Goal: Navigation & Orientation: Find specific page/section

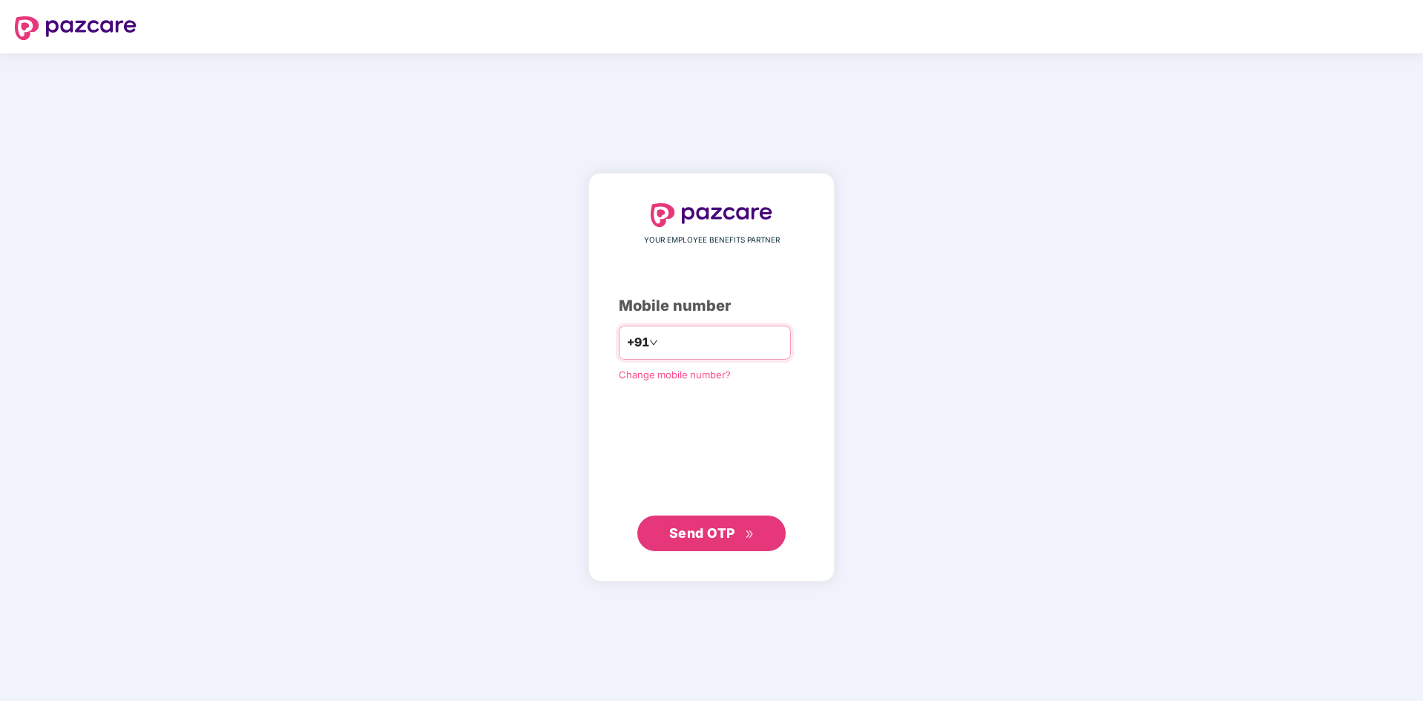
click at [666, 337] on input "number" at bounding box center [722, 343] width 122 height 24
type input "**********"
click at [704, 522] on button "Send OTP" at bounding box center [712, 533] width 148 height 36
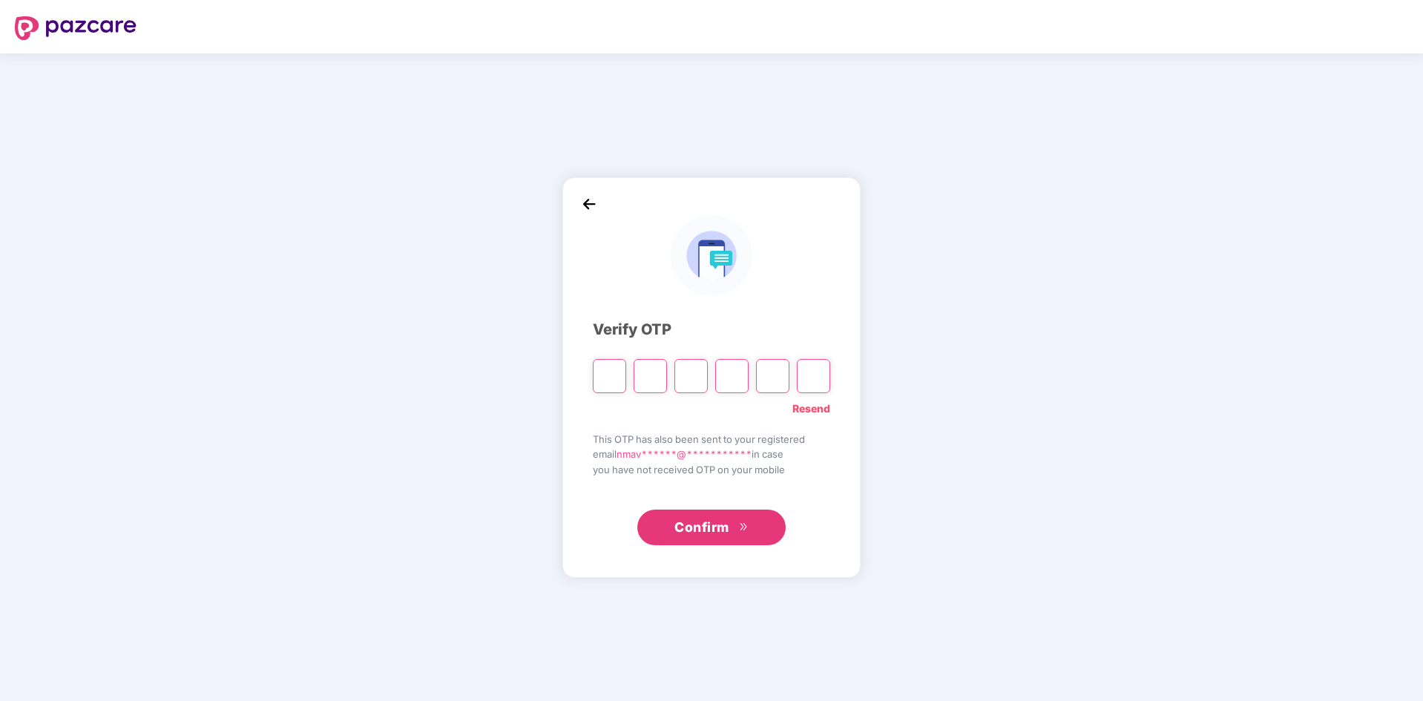
paste input "*"
type input "*"
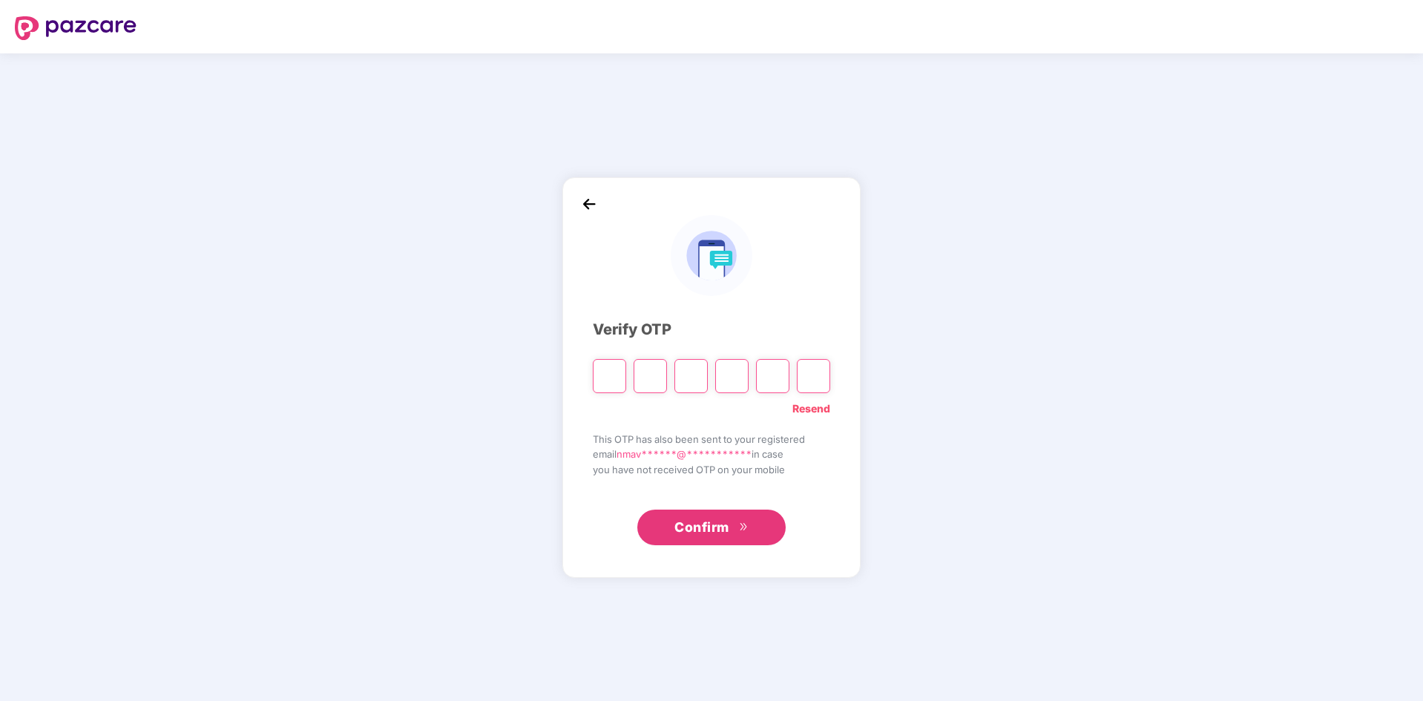
type input "*"
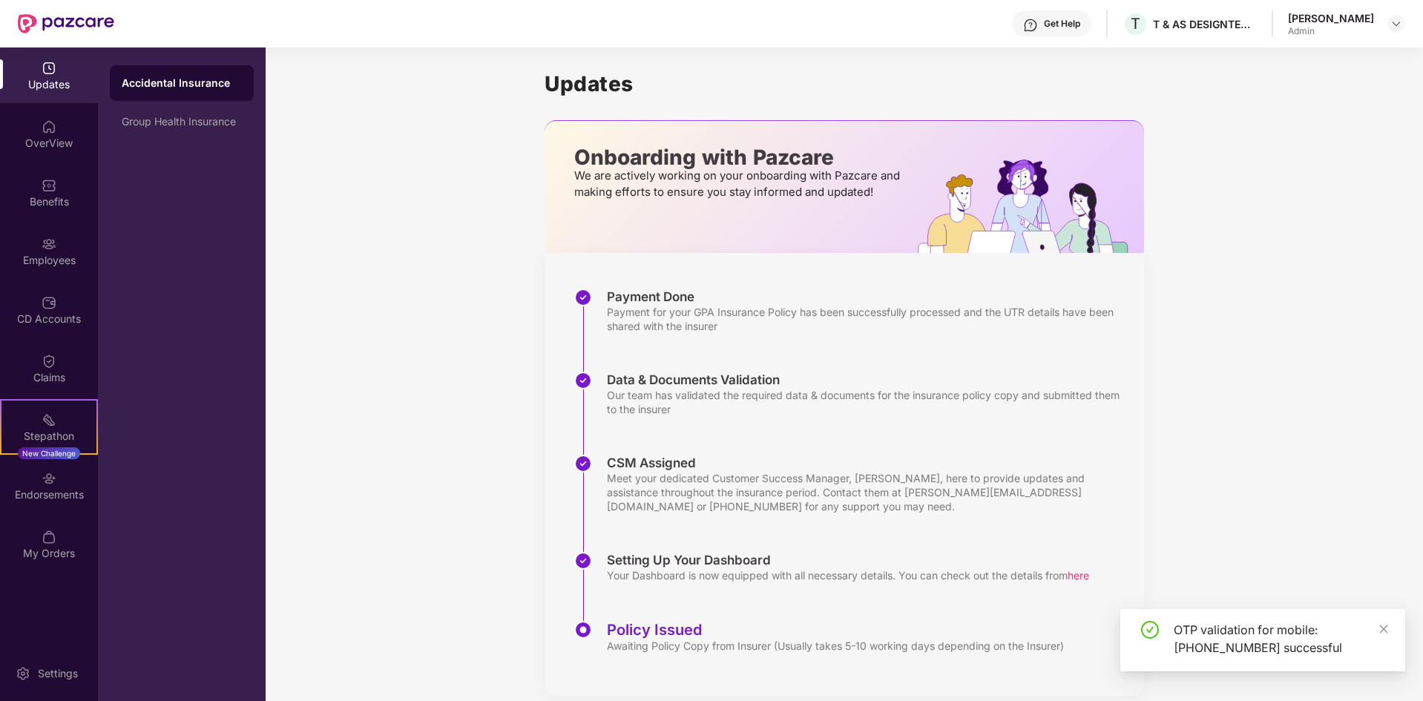
click at [1391, 629] on div "OTP validation for mobile: [PHONE_NUMBER] successful" at bounding box center [1263, 640] width 285 height 62
click at [1389, 626] on div "OTP validation for mobile: [PHONE_NUMBER] successful" at bounding box center [1263, 640] width 285 height 62
click at [1386, 631] on icon "close" at bounding box center [1384, 629] width 8 height 8
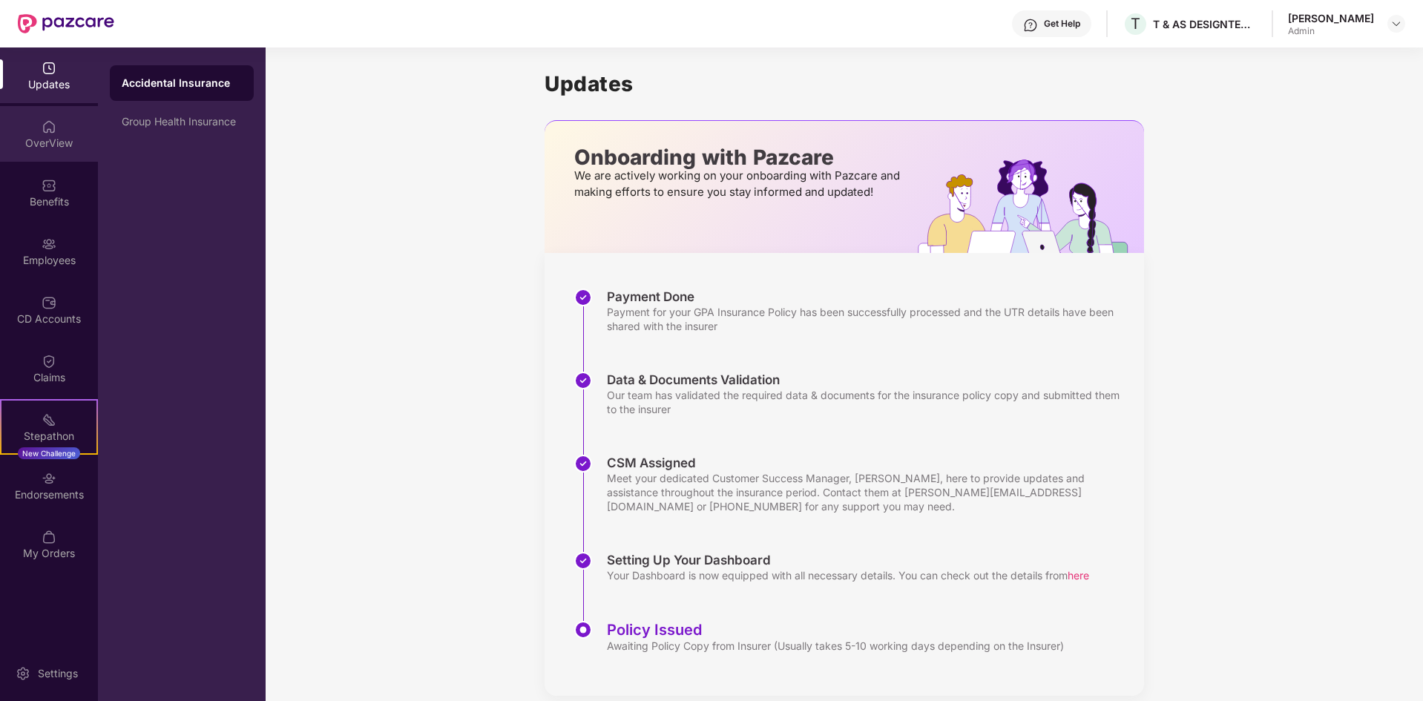
click at [42, 155] on div "OverView" at bounding box center [49, 134] width 98 height 56
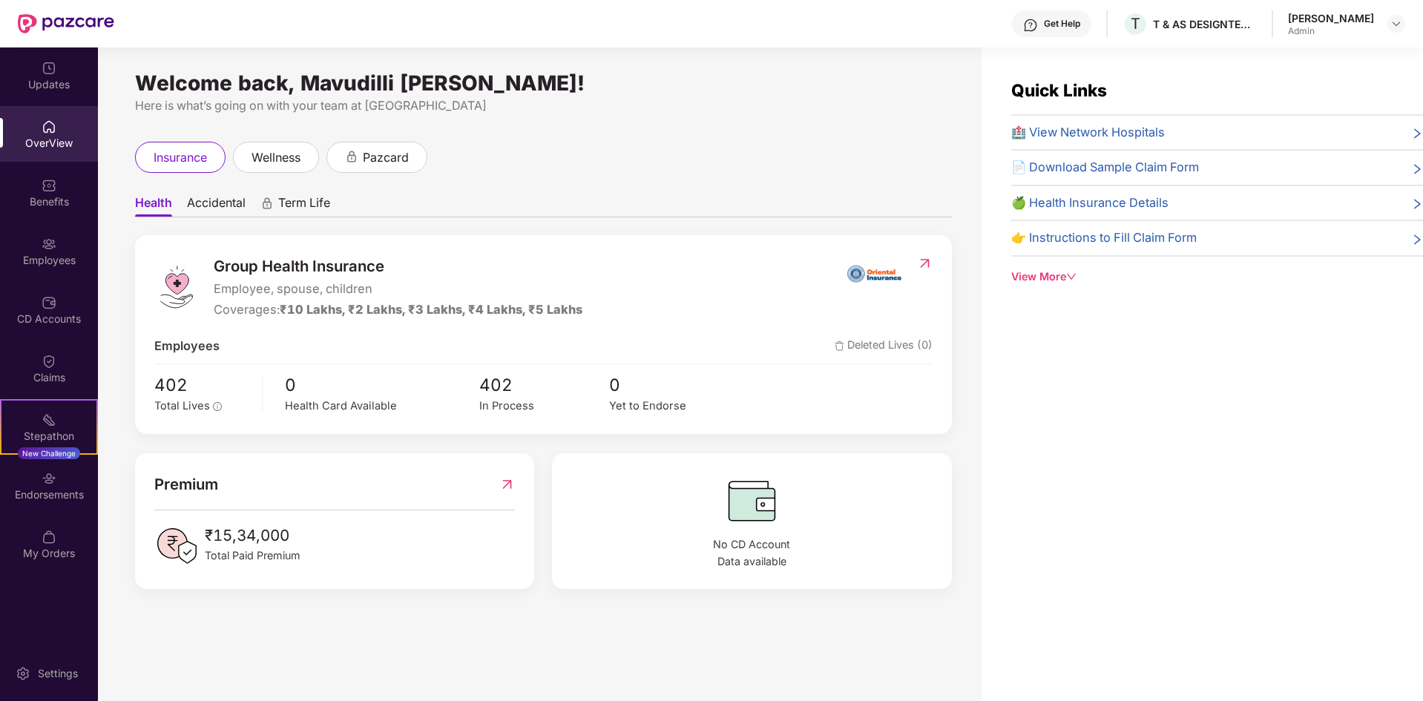
click at [39, 183] on div "Benefits" at bounding box center [49, 193] width 98 height 56
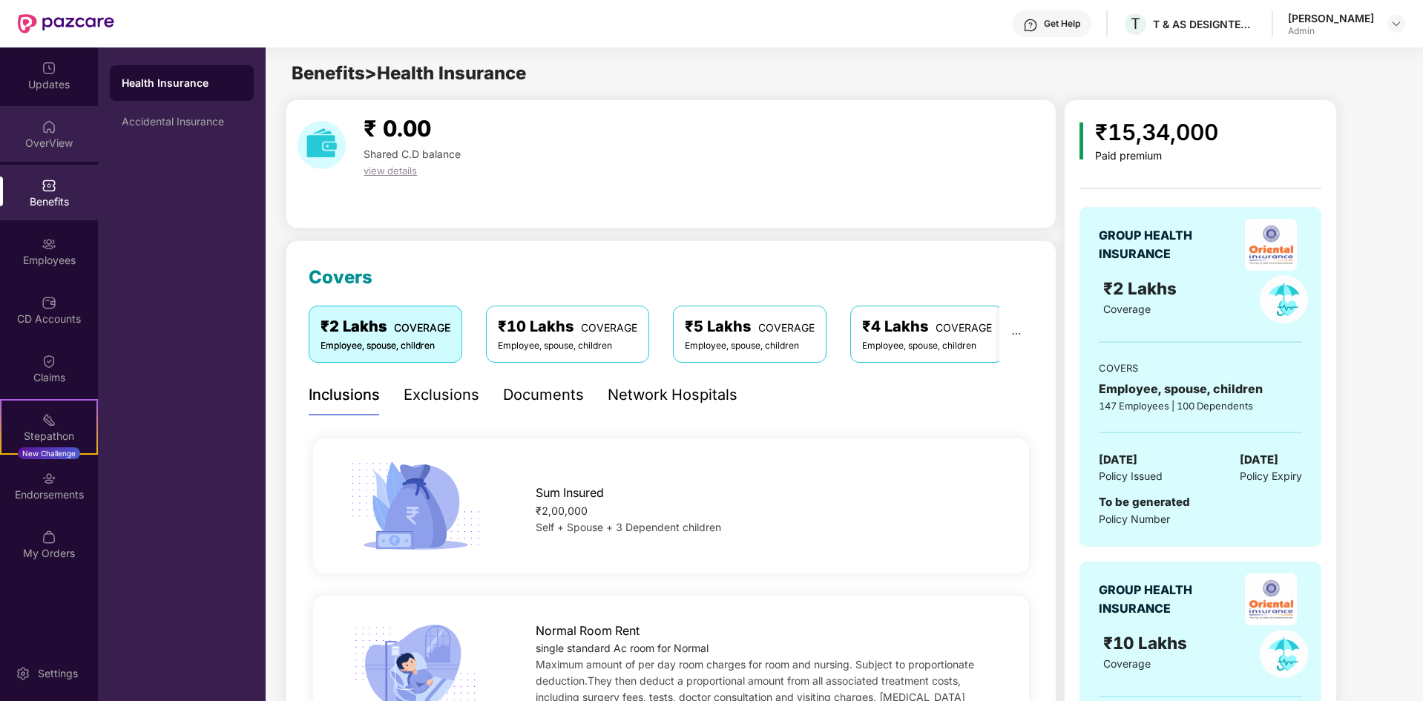
click at [46, 145] on div "OverView" at bounding box center [49, 143] width 98 height 15
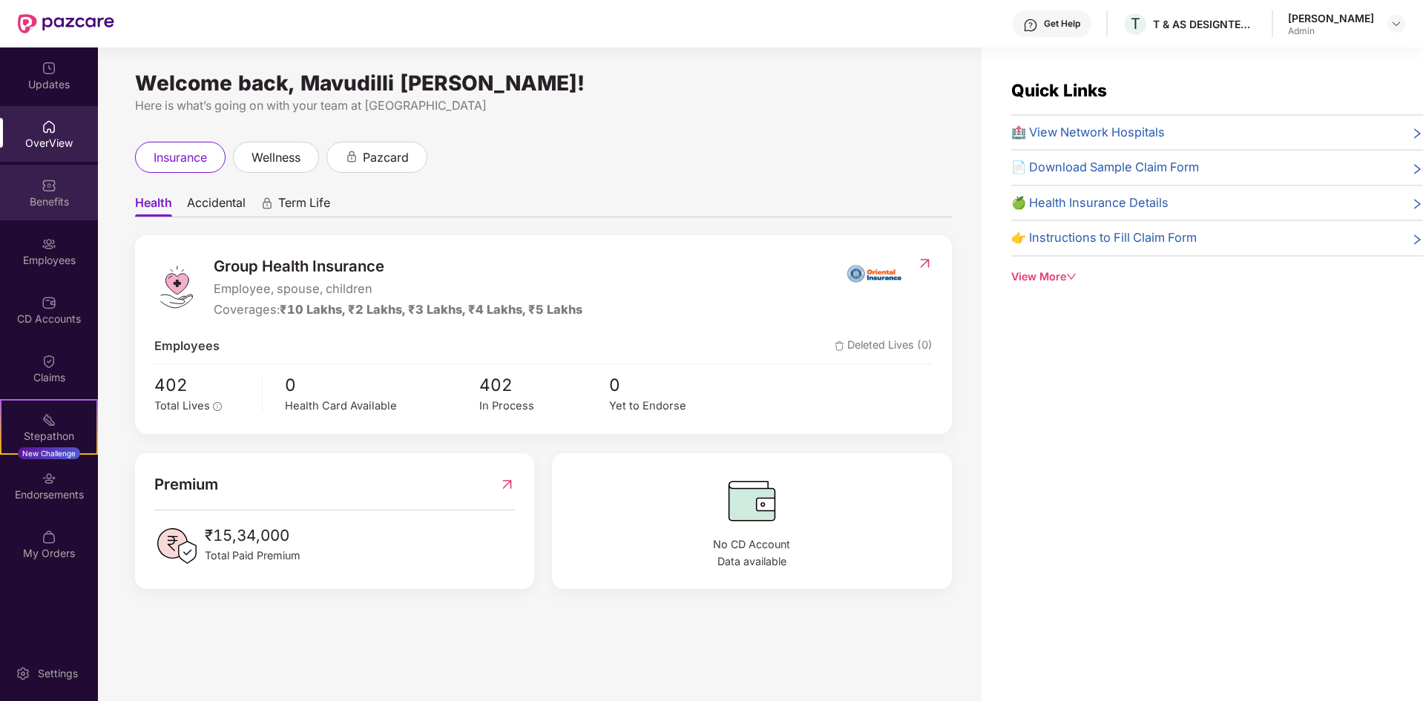
click at [60, 205] on div "Benefits" at bounding box center [49, 201] width 98 height 15
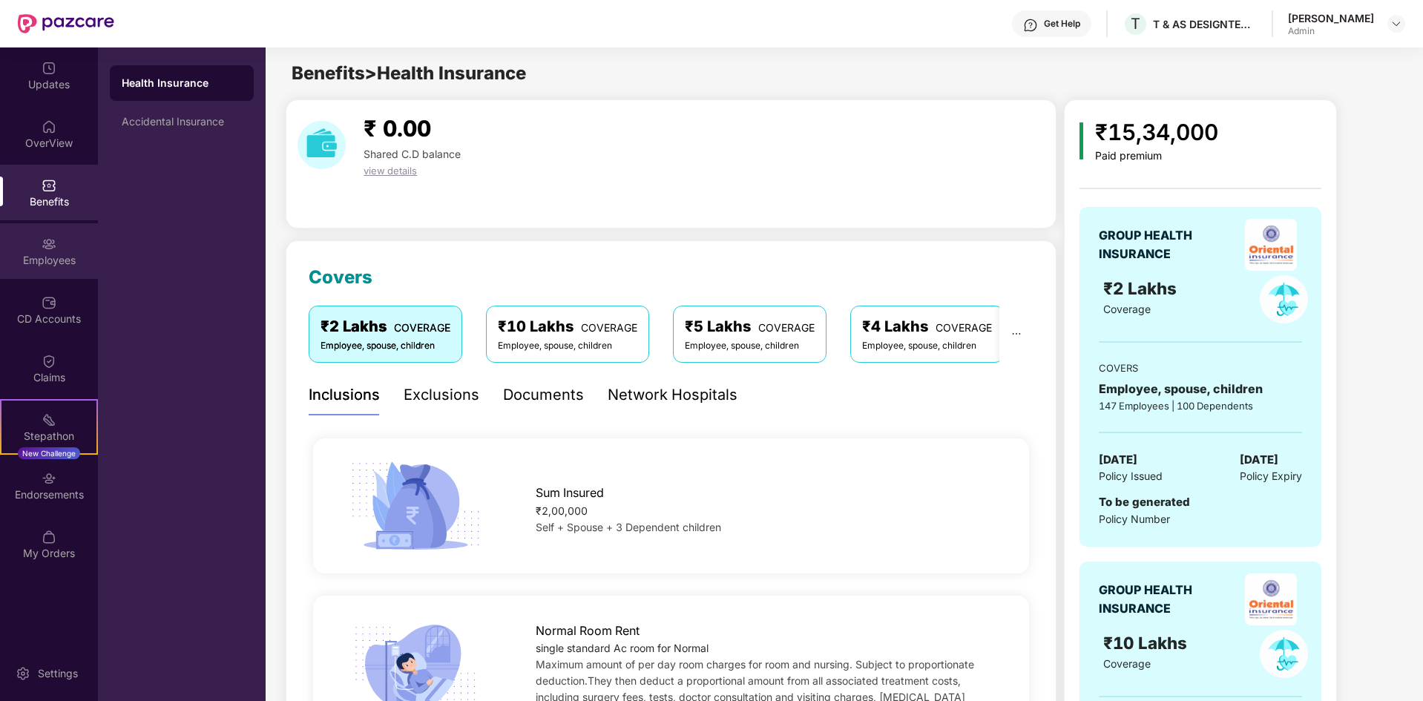
click at [49, 253] on div "Employees" at bounding box center [49, 260] width 98 height 15
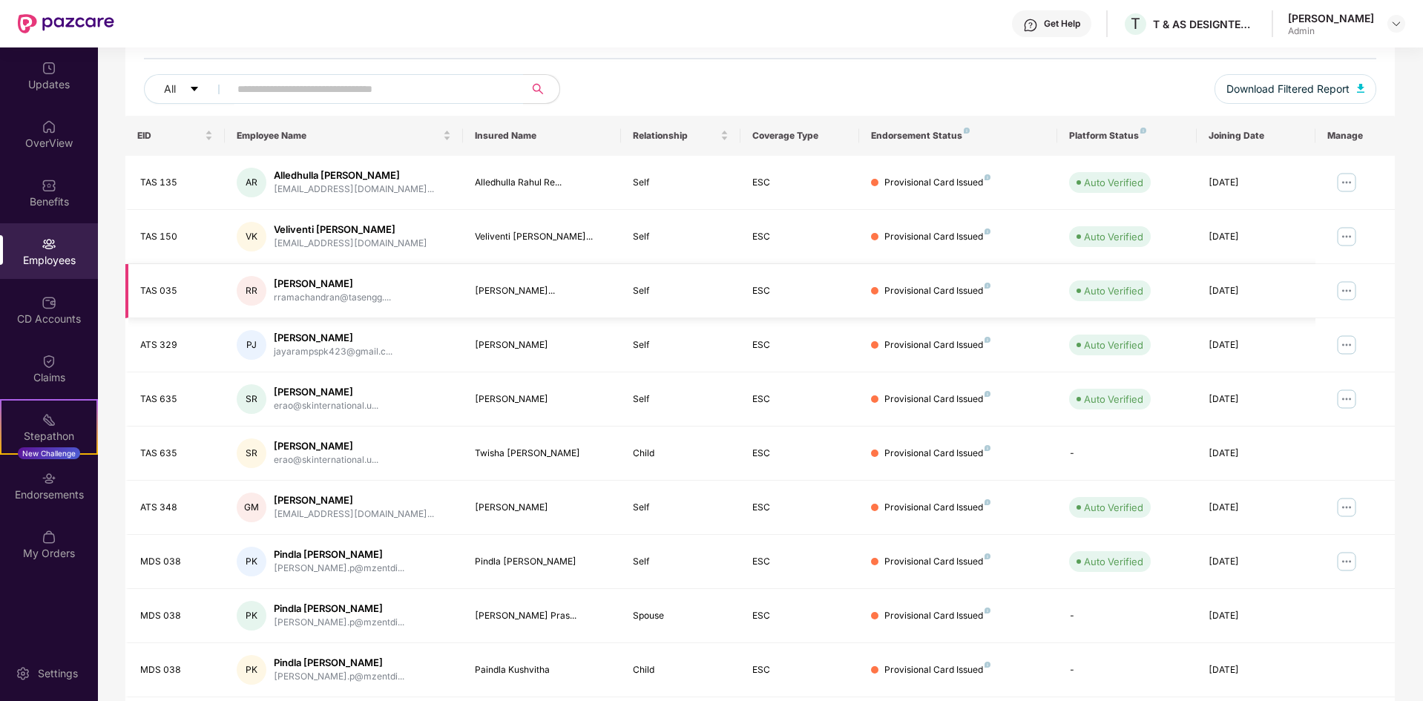
scroll to position [211, 0]
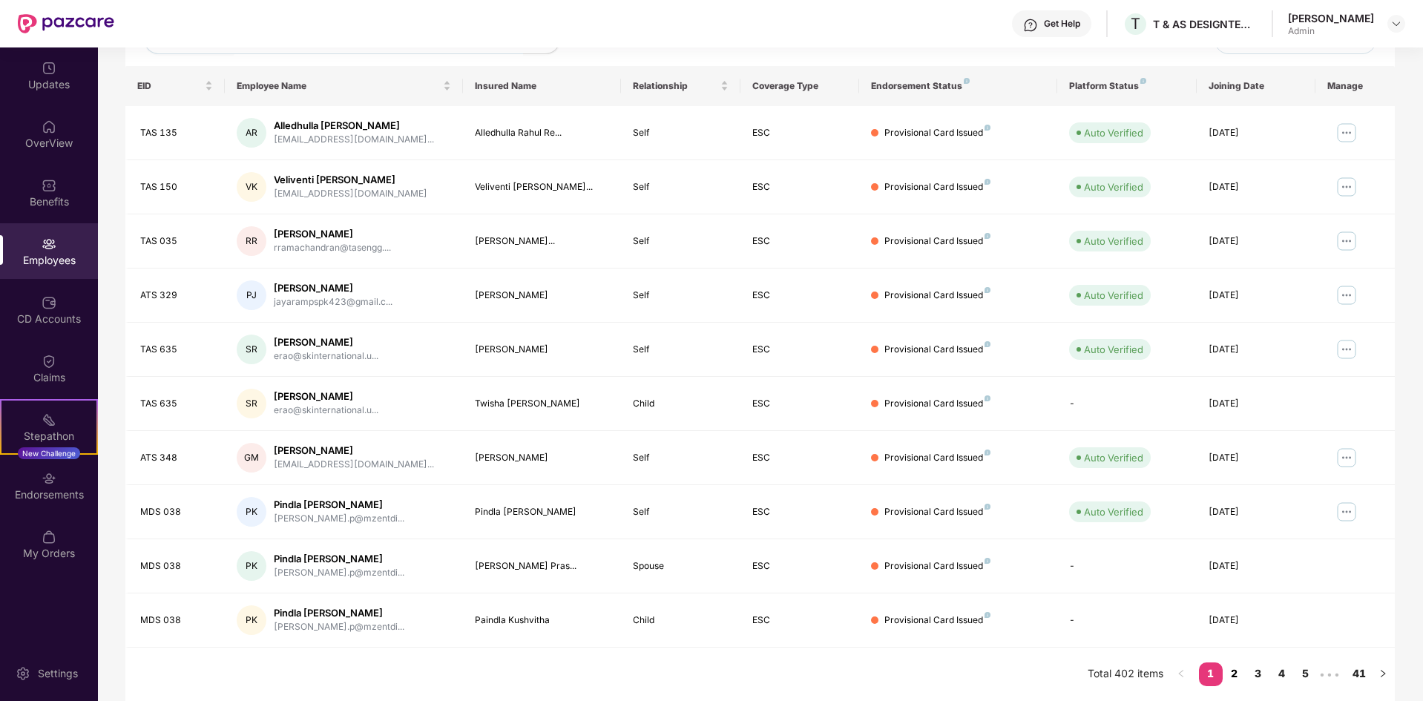
click at [1233, 675] on link "2" at bounding box center [1235, 674] width 24 height 22
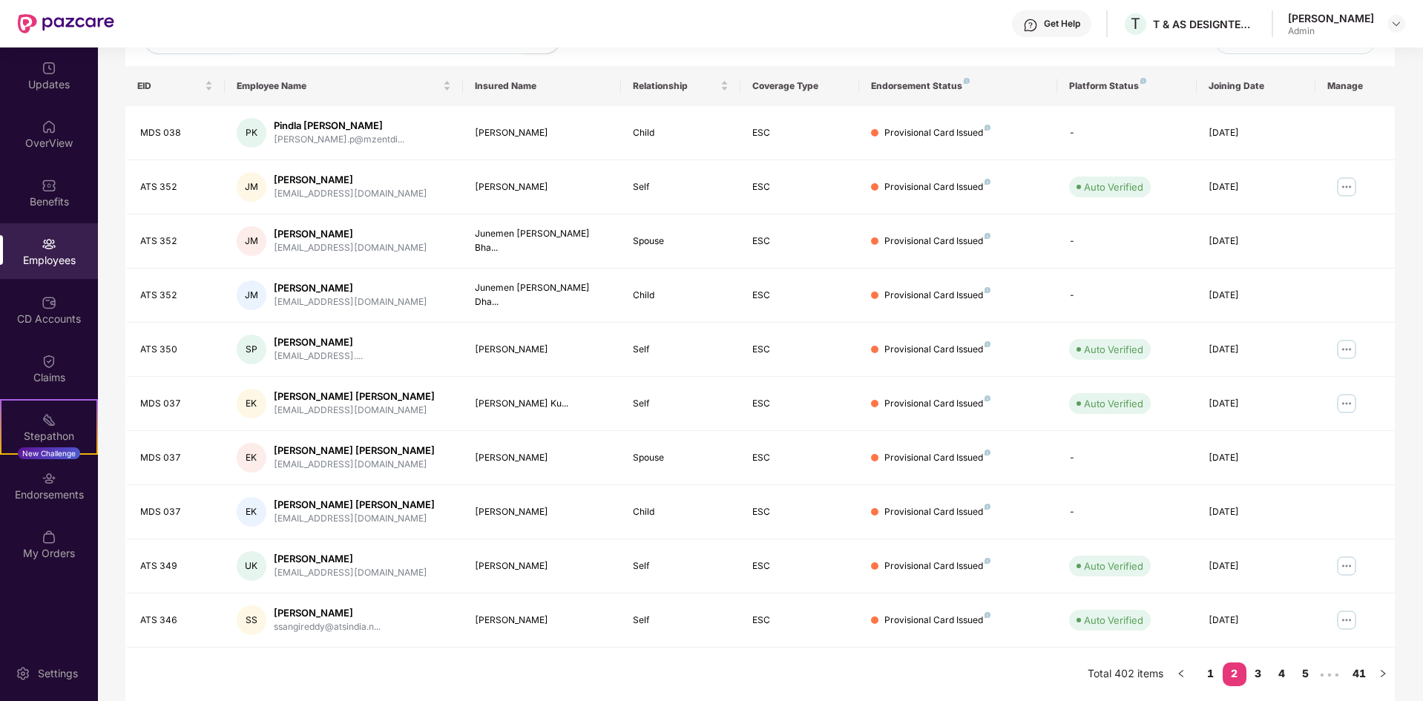
click at [1233, 675] on link "2" at bounding box center [1235, 674] width 24 height 22
click at [727, 90] on div "Relationship" at bounding box center [680, 86] width 95 height 14
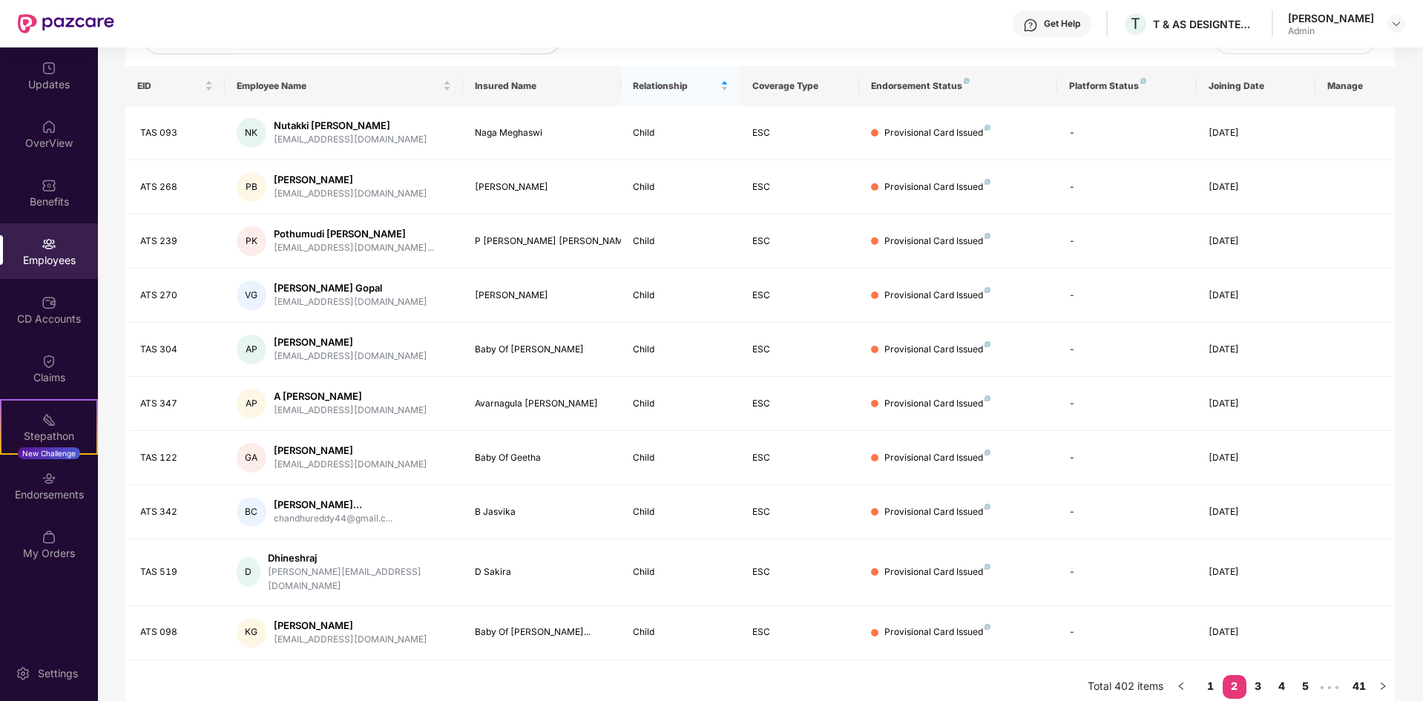
click at [727, 90] on div "Relationship" at bounding box center [680, 86] width 95 height 14
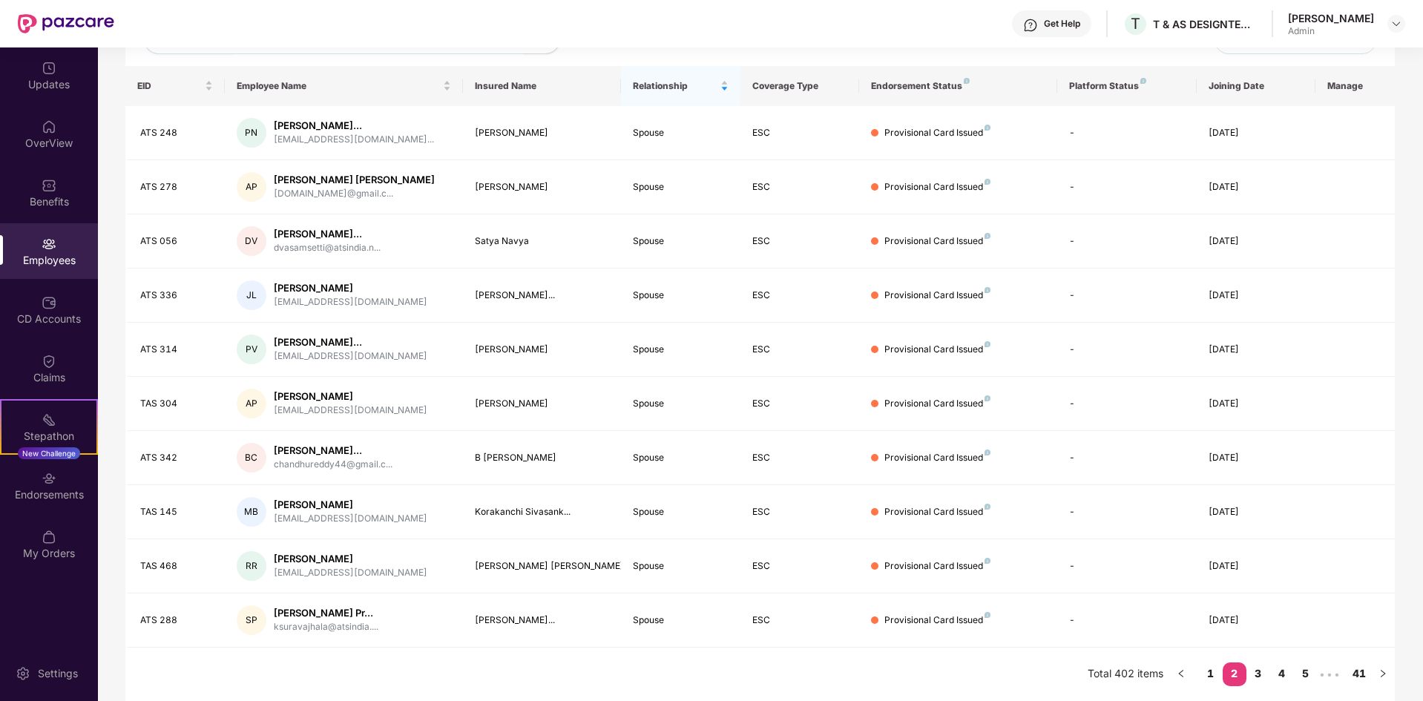
click at [727, 90] on div "Relationship" at bounding box center [680, 86] width 95 height 14
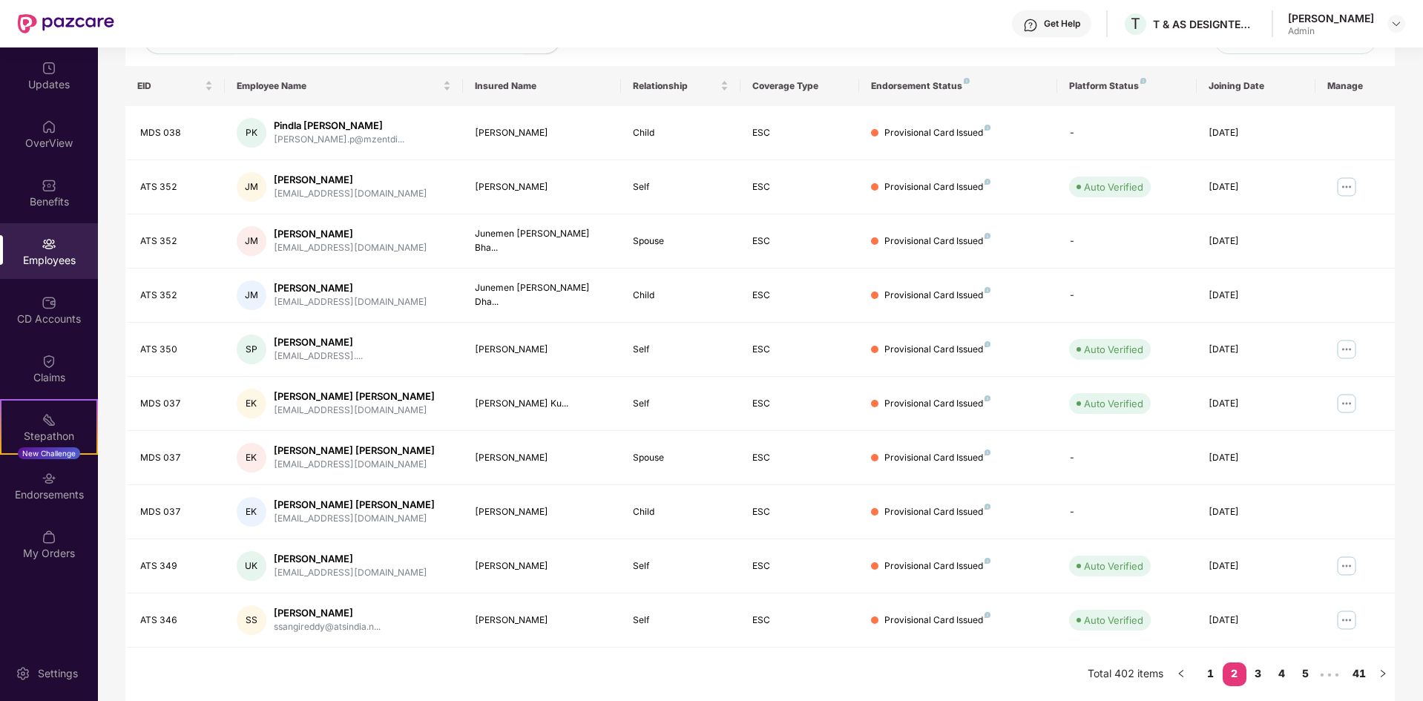
click at [727, 90] on div "Relationship" at bounding box center [680, 86] width 95 height 14
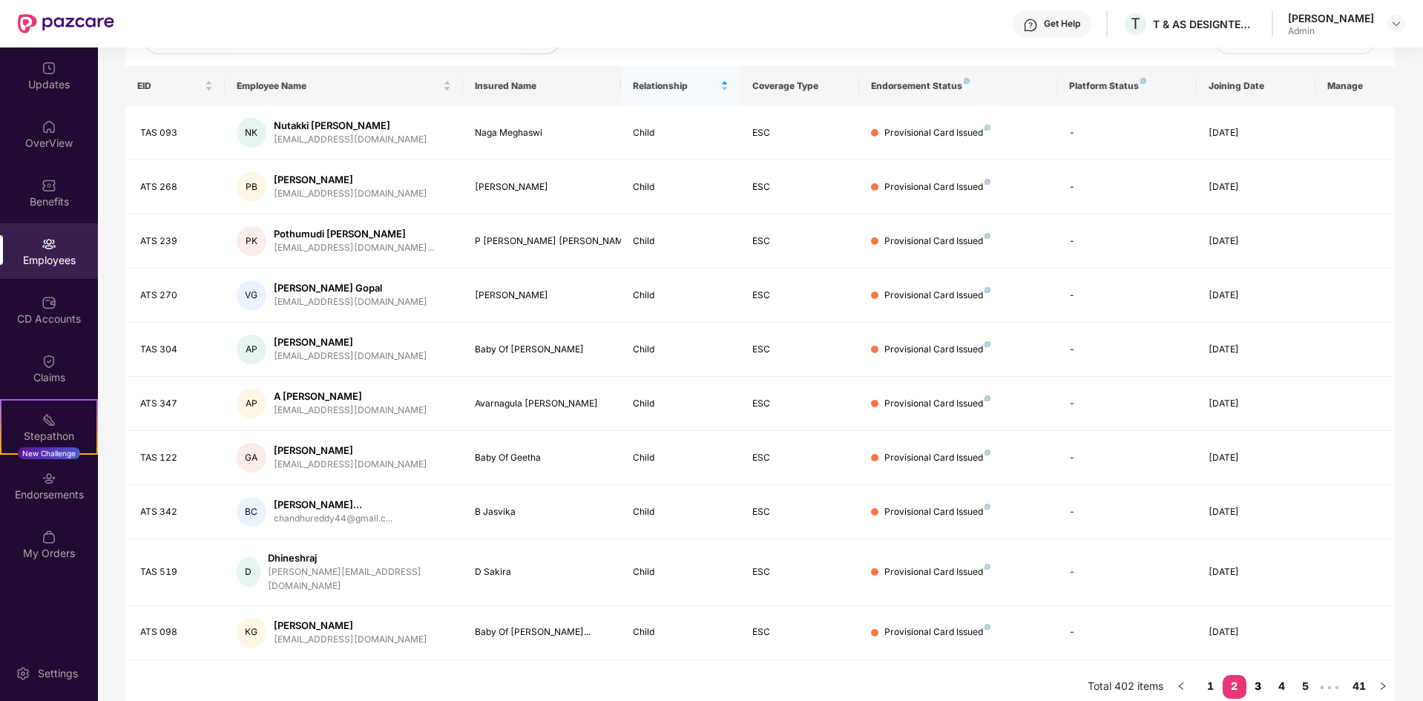
click at [1268, 675] on link "3" at bounding box center [1259, 686] width 24 height 22
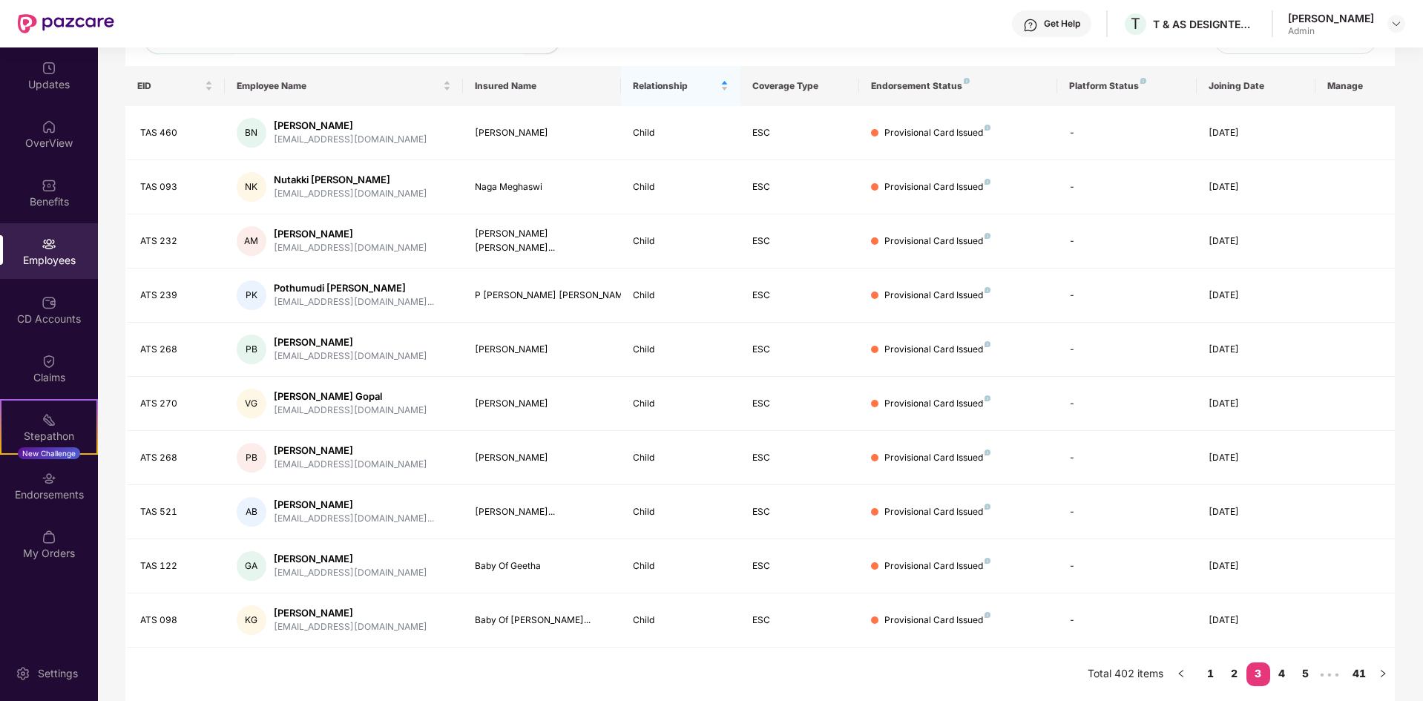
click at [1268, 675] on link "3" at bounding box center [1259, 674] width 24 height 22
click at [1282, 669] on link "4" at bounding box center [1283, 674] width 24 height 22
click at [1287, 675] on link "5" at bounding box center [1283, 674] width 24 height 22
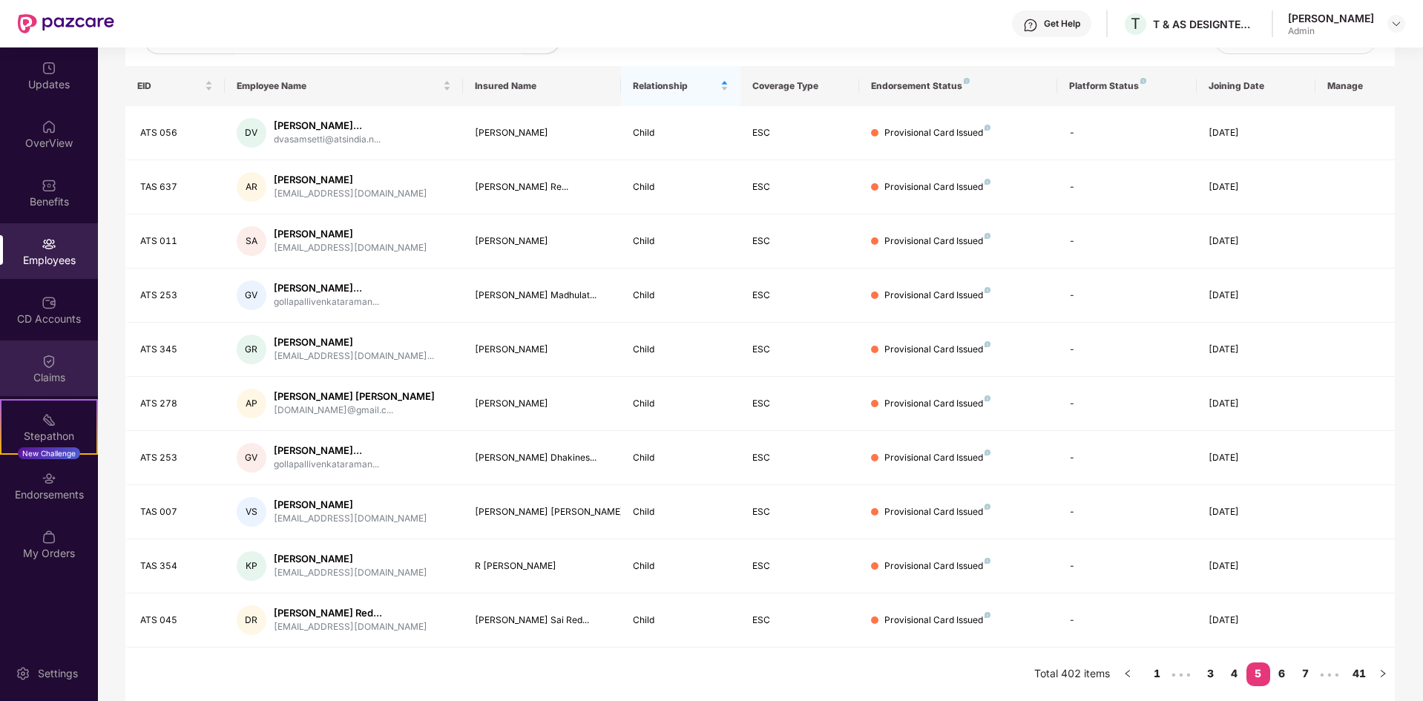
click at [30, 364] on div "Claims" at bounding box center [49, 369] width 98 height 56
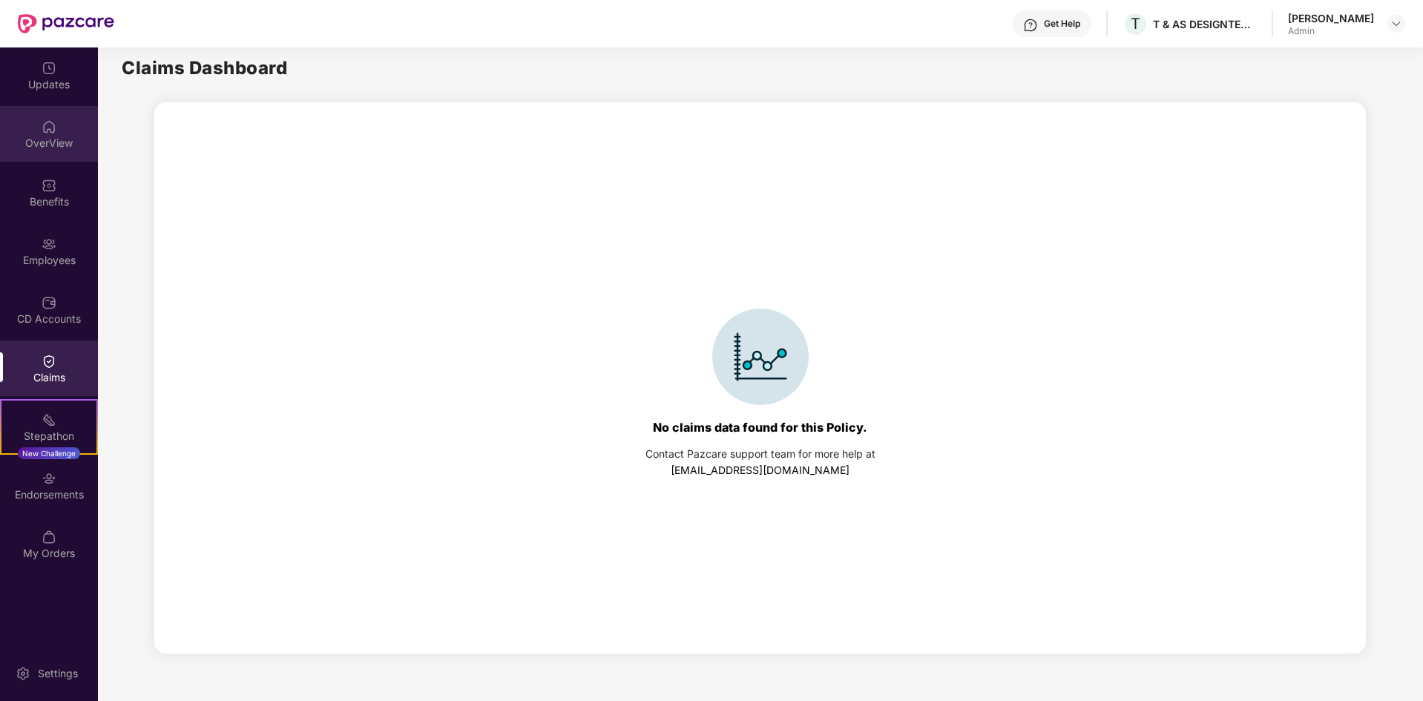
click at [62, 122] on div "OverView" at bounding box center [49, 134] width 98 height 56
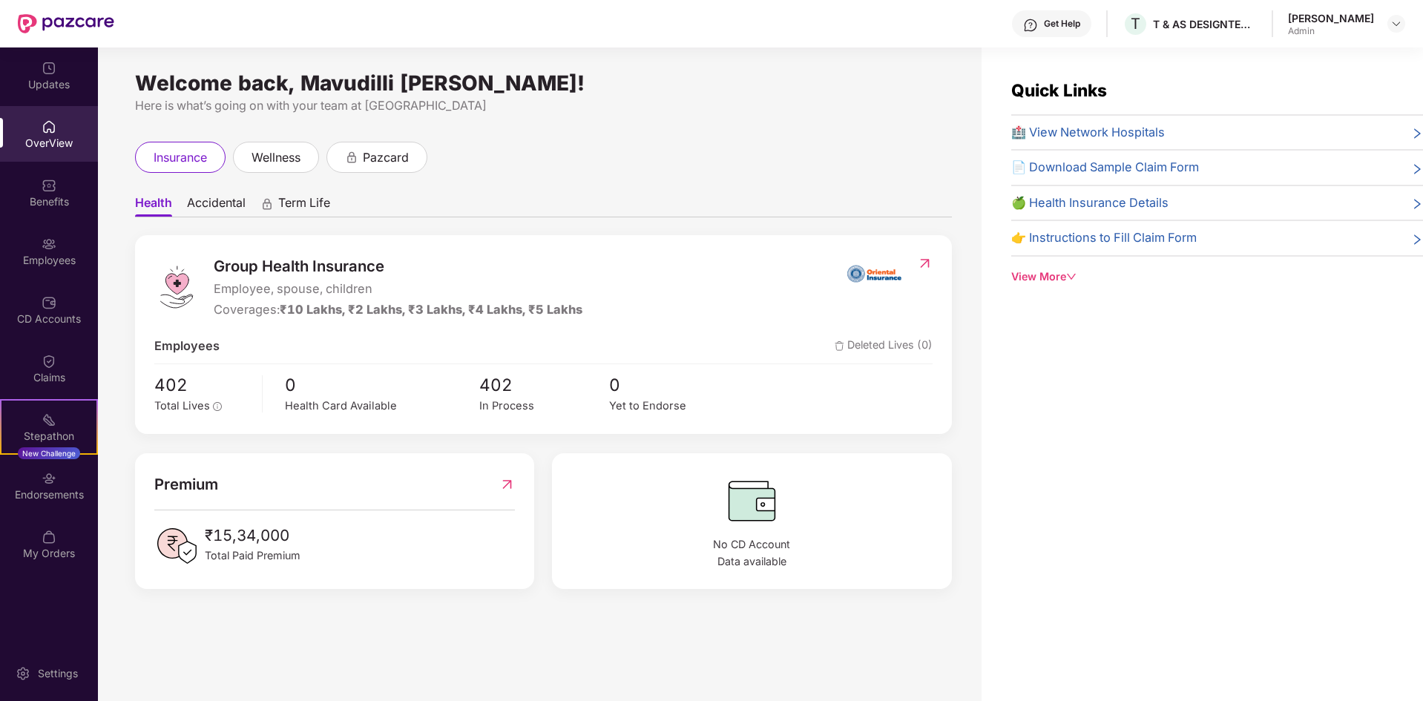
click at [1063, 23] on div "Get Help" at bounding box center [1062, 24] width 36 height 12
